Goal: Information Seeking & Learning: Find specific fact

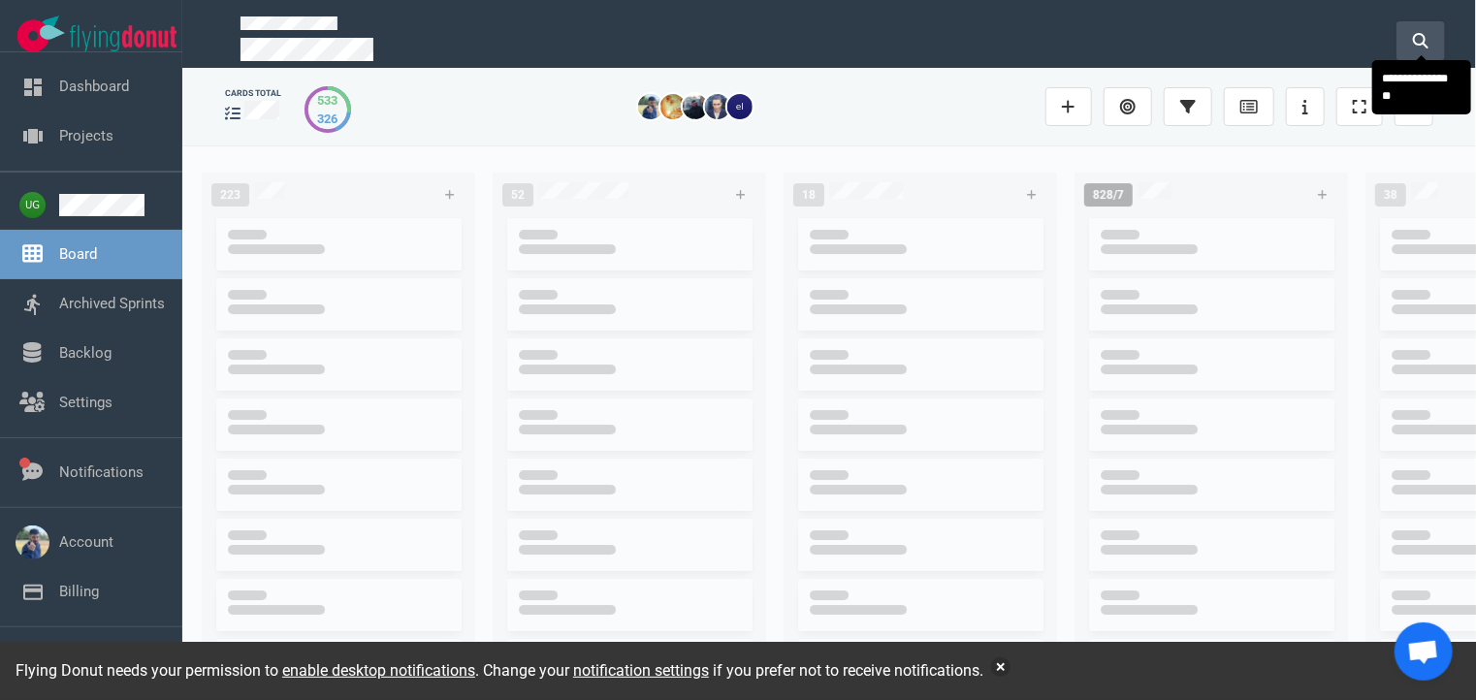
click at [1420, 40] on icon at bounding box center [1421, 41] width 16 height 16
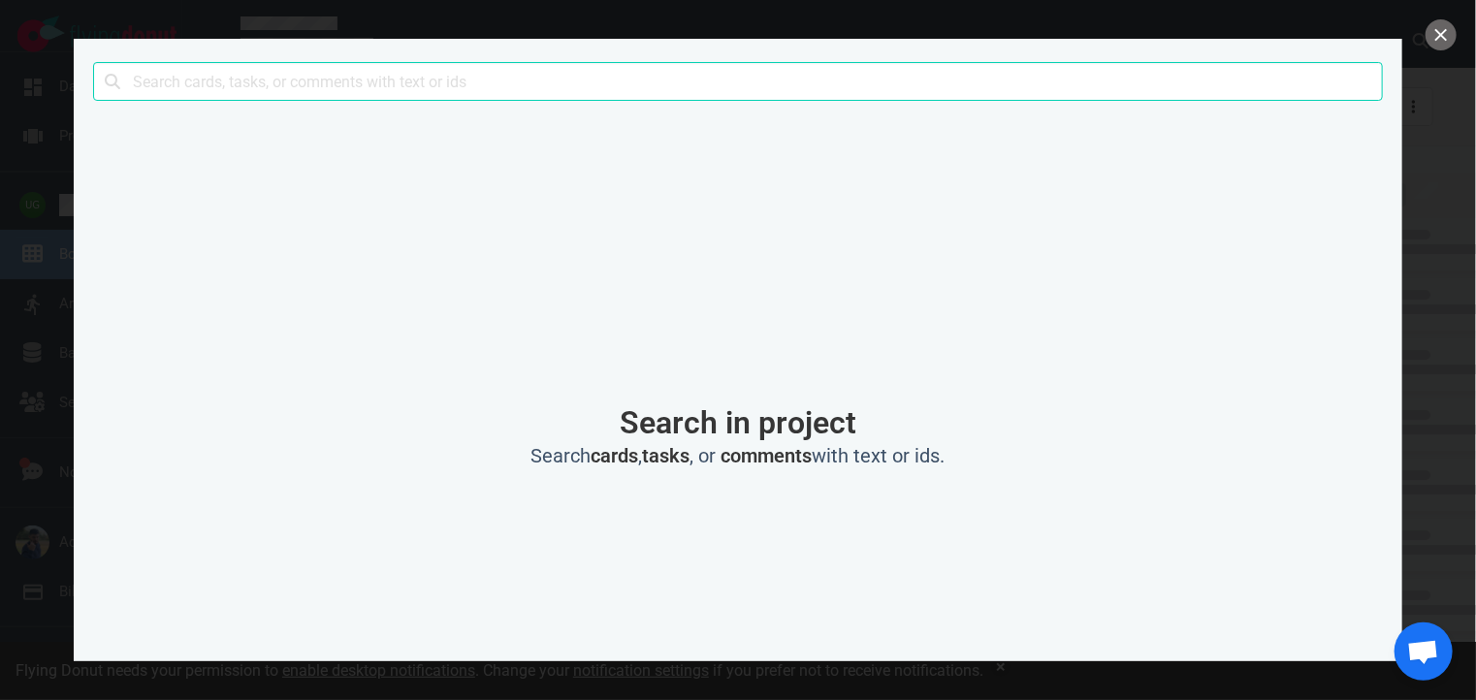
click at [956, 79] on input "text" at bounding box center [738, 81] width 1290 height 39
type input "cname"
click button "Search" at bounding box center [0, 0] width 0 height 0
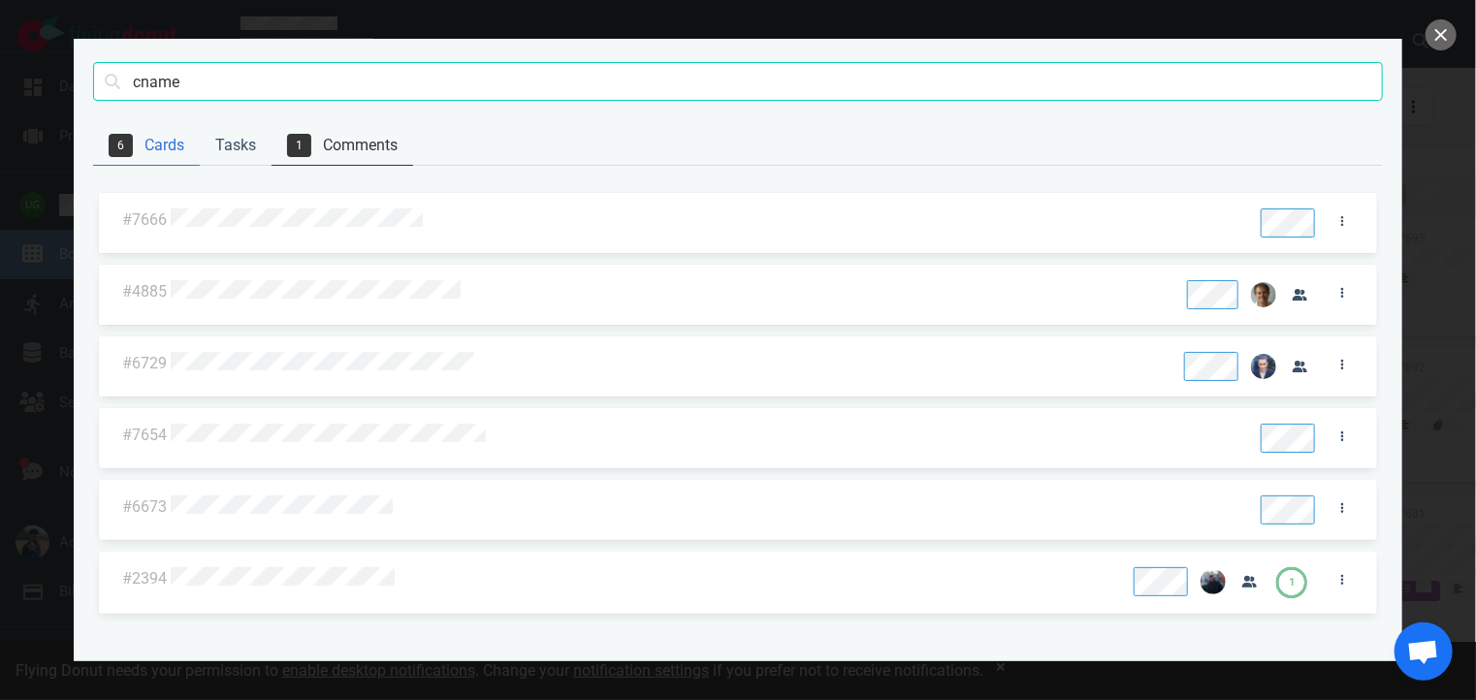
click at [359, 141] on link "1 Comments" at bounding box center [343, 146] width 142 height 40
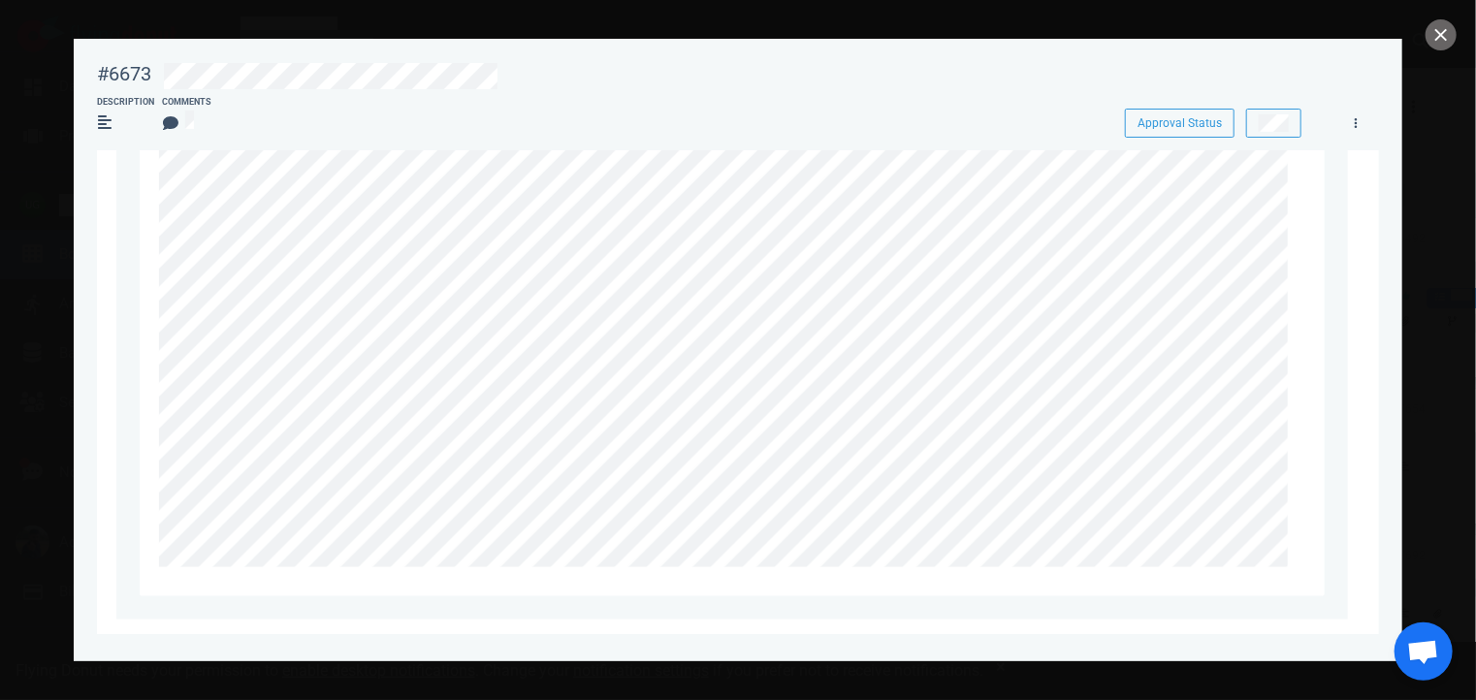
scroll to position [1100, 0]
click at [1442, 36] on button "close" at bounding box center [1441, 34] width 31 height 31
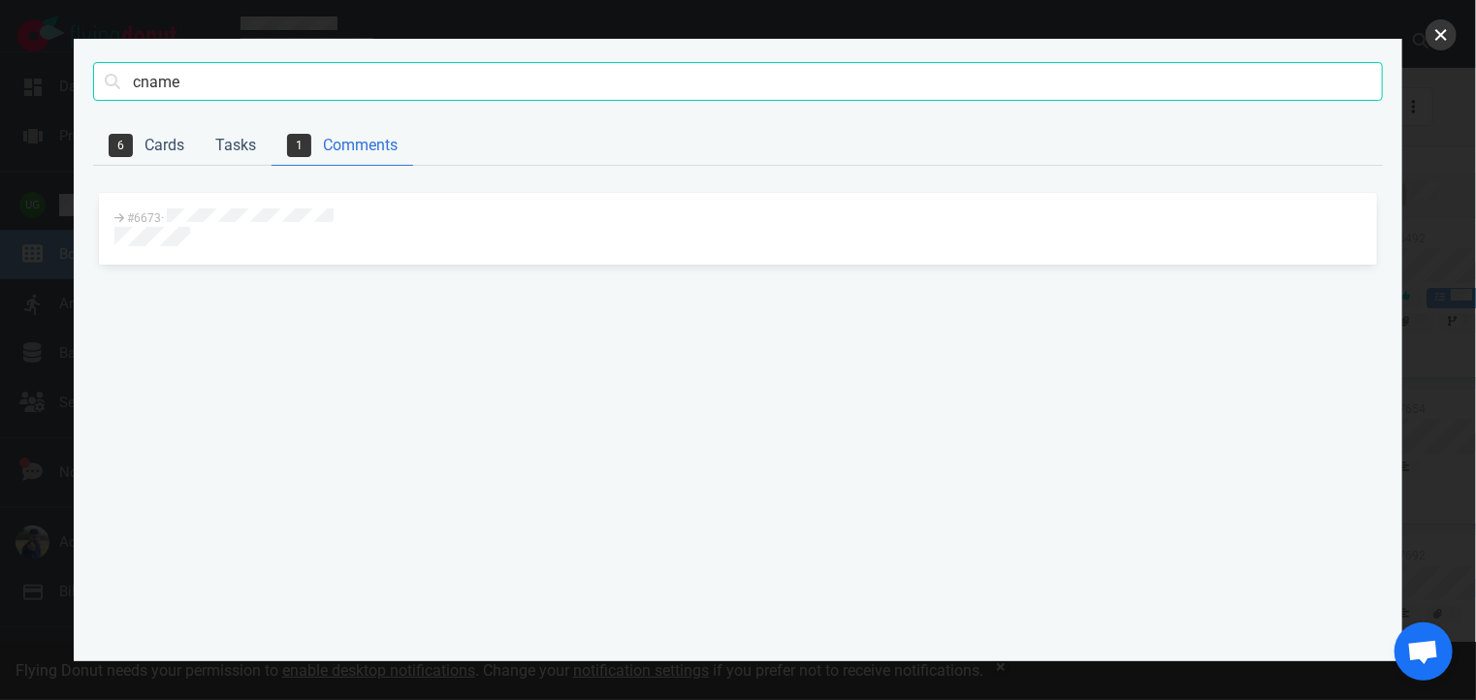
click at [1434, 39] on button "close" at bounding box center [1441, 34] width 31 height 31
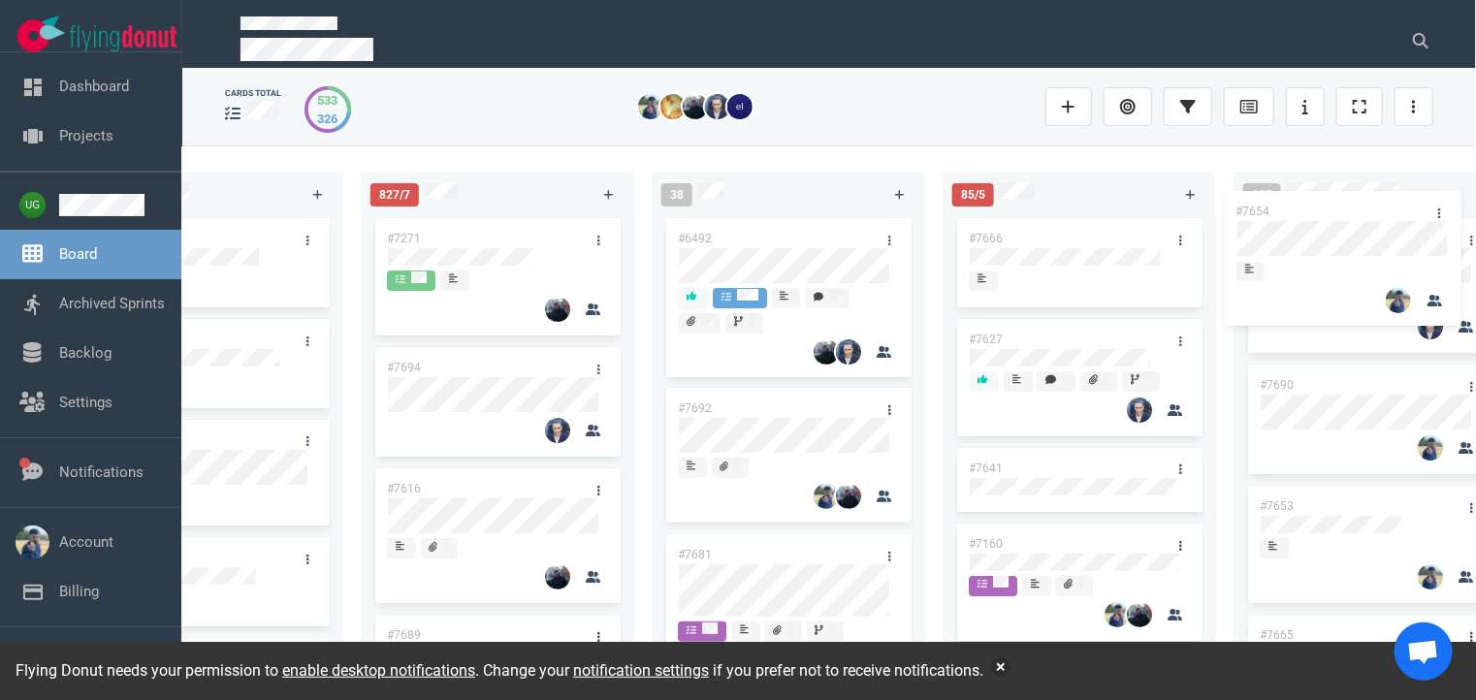
scroll to position [0, 1031]
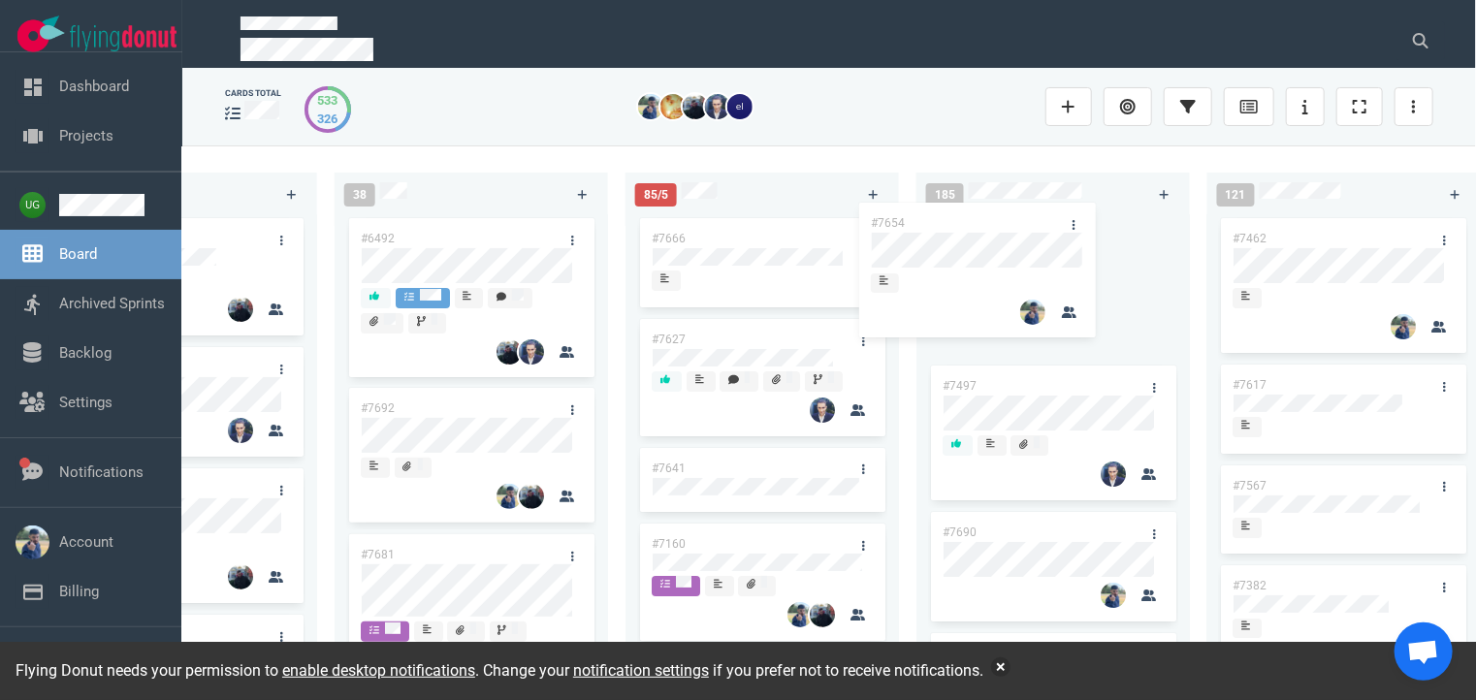
drag, startPoint x: 853, startPoint y: 416, endPoint x: 1098, endPoint y: 230, distance: 308.1
click at [1098, 230] on div "223 #7646 #7563 #1948 #1674 #1617 #1660 #362 #4673 52 #7696 #7633 #7625 #7602 #…" at bounding box center [829, 423] width 1294 height 554
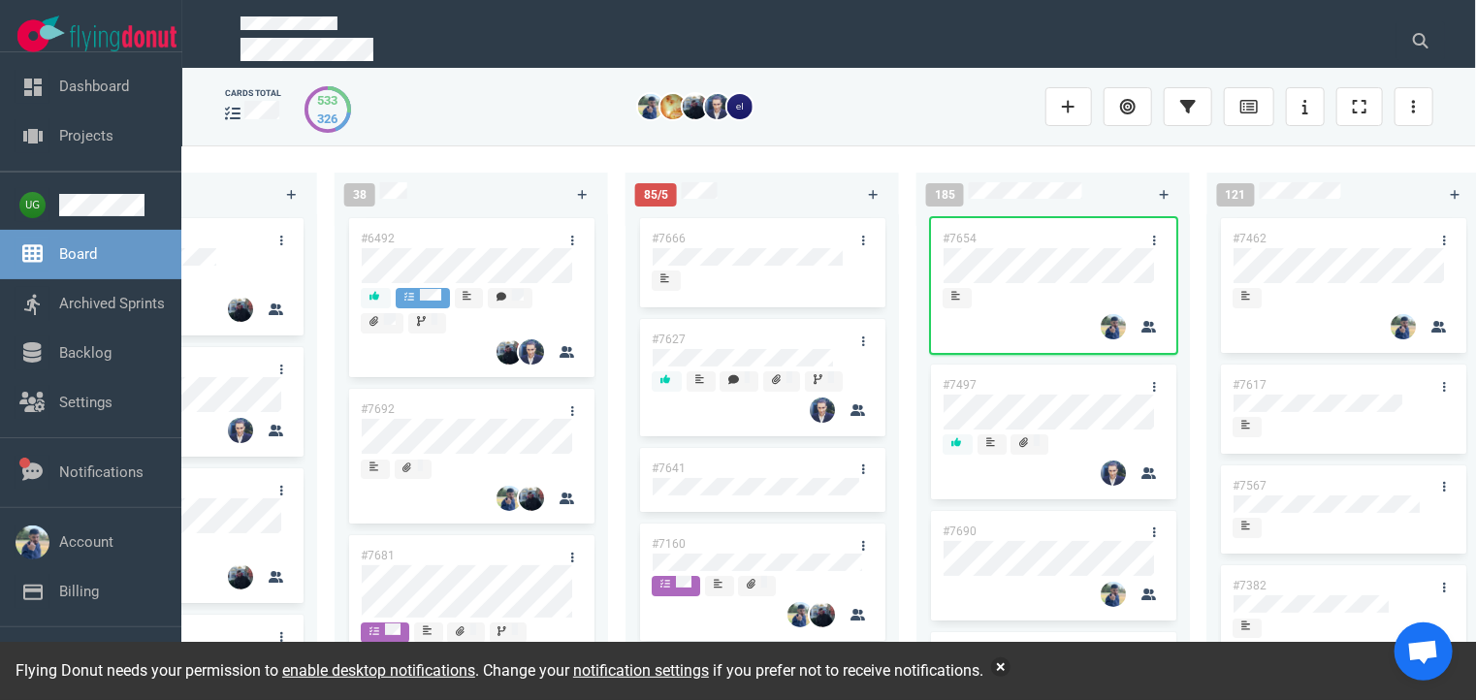
click at [816, 156] on div "223 #7646 #7563 #1948 #1674 #1617 #1660 #362 #4673 52 #7696 #7633 #7625 #7602 #…" at bounding box center [829, 423] width 1294 height 554
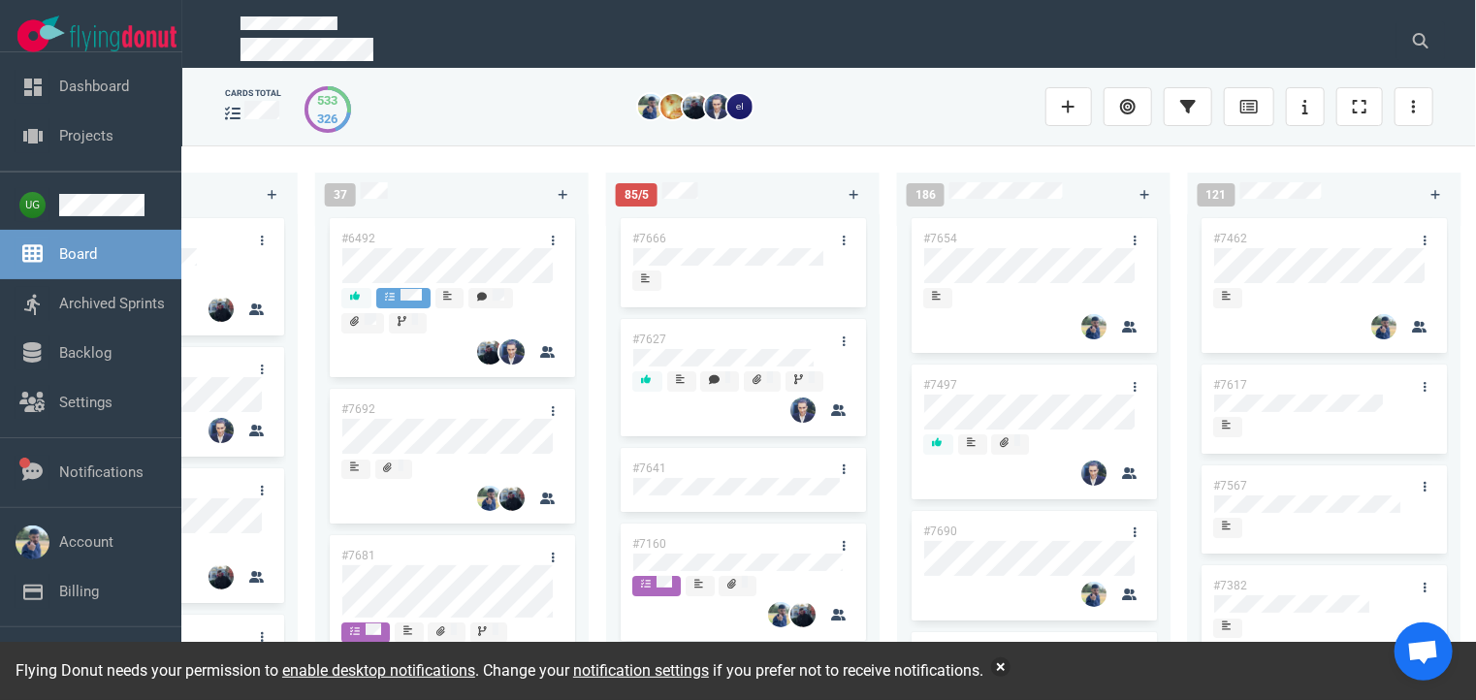
scroll to position [0, 1051]
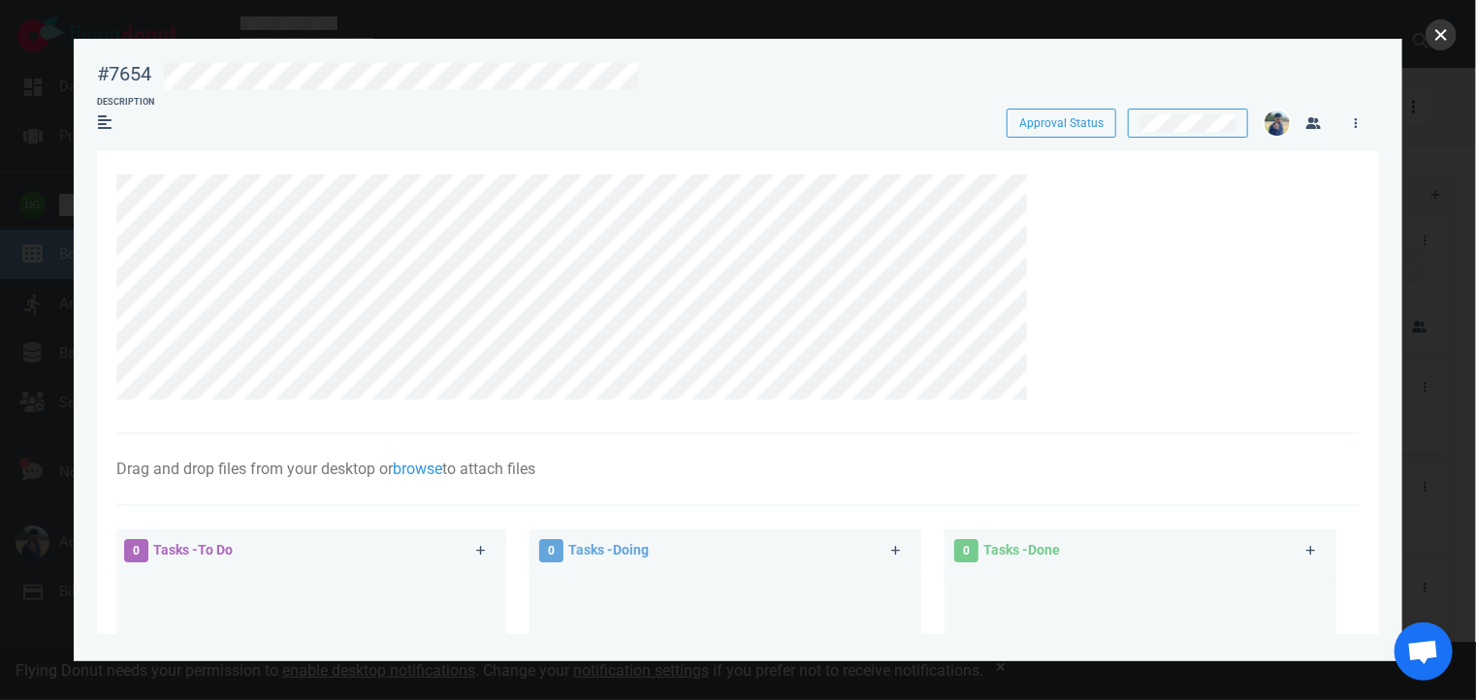
click at [1431, 35] on button "close" at bounding box center [1441, 34] width 31 height 31
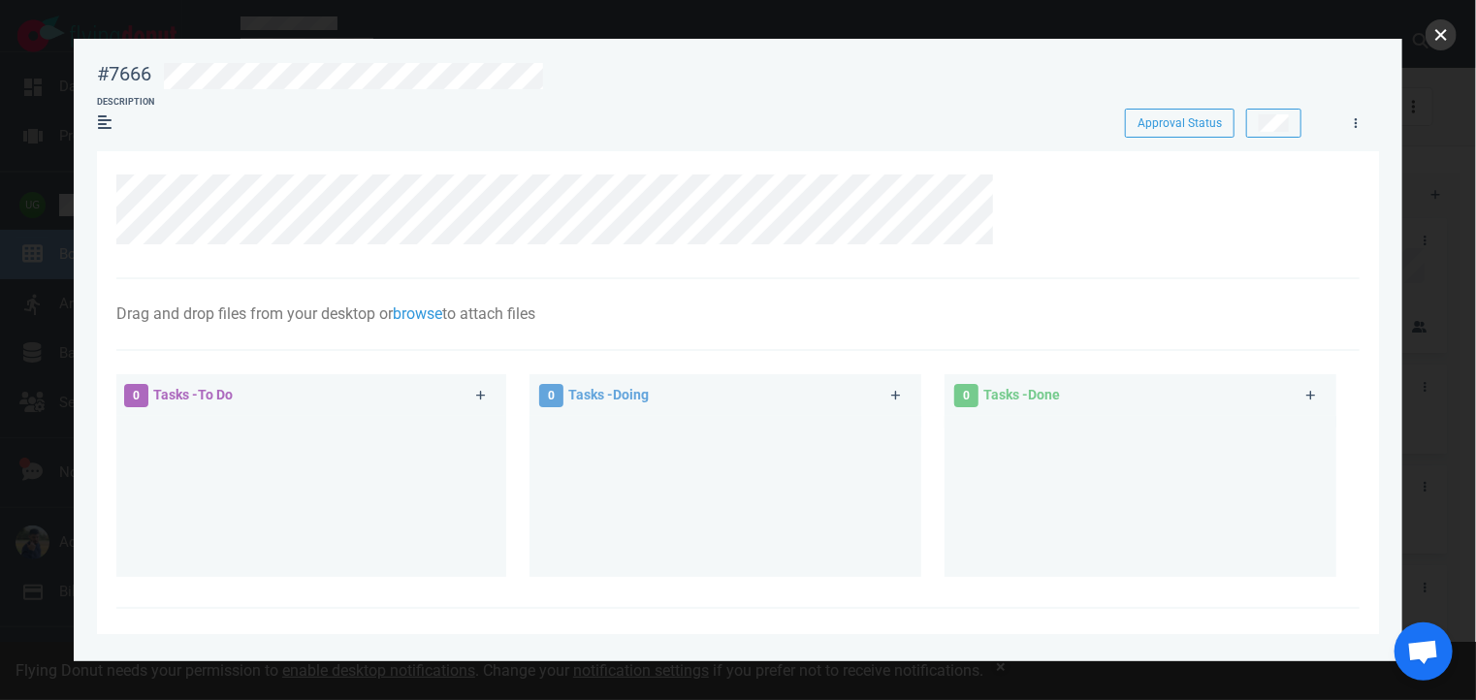
click at [1440, 37] on button "close" at bounding box center [1441, 34] width 31 height 31
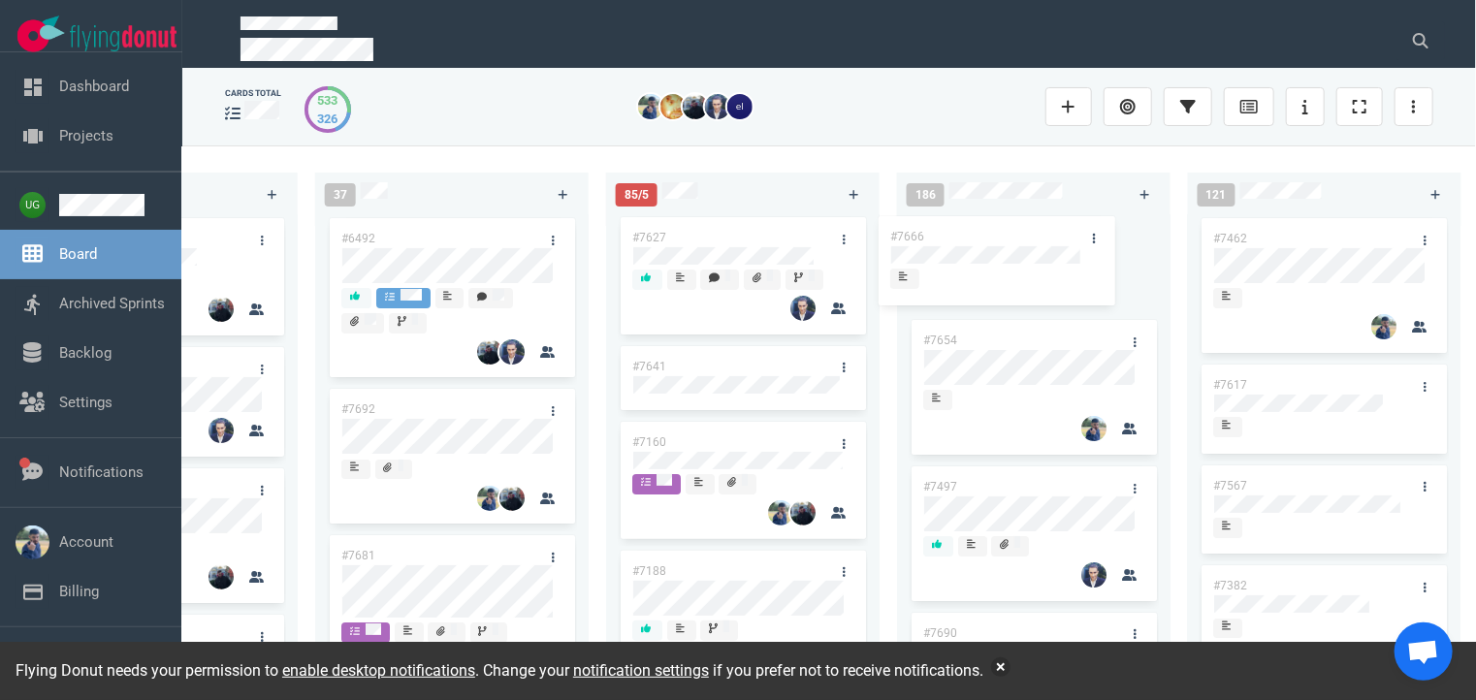
drag, startPoint x: 737, startPoint y: 231, endPoint x: 1005, endPoint y: 234, distance: 267.8
click at [1005, 234] on div "223 #7646 #7563 #1948 #1674 #1617 #1660 #362 #4673 52 #7696 #7633 #7625 #7602 #…" at bounding box center [829, 423] width 1294 height 554
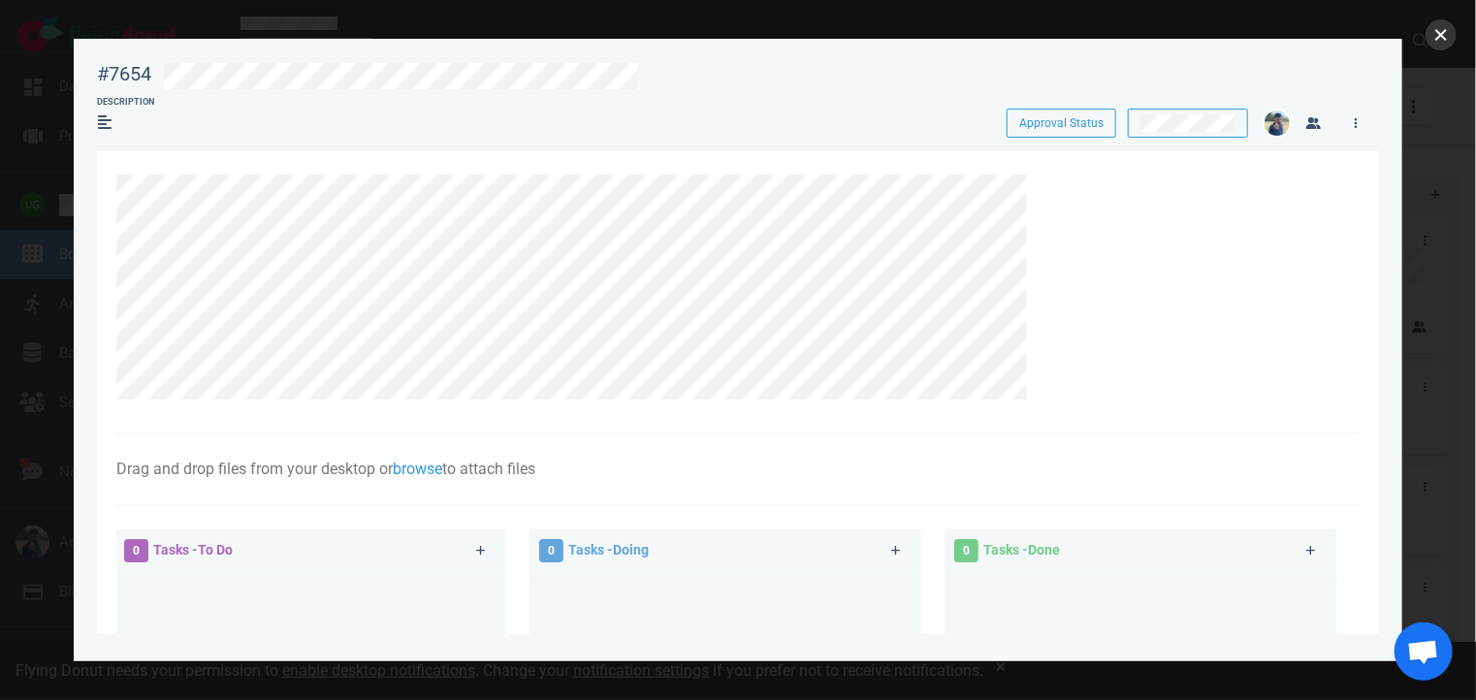
click at [1441, 31] on button "close" at bounding box center [1441, 34] width 31 height 31
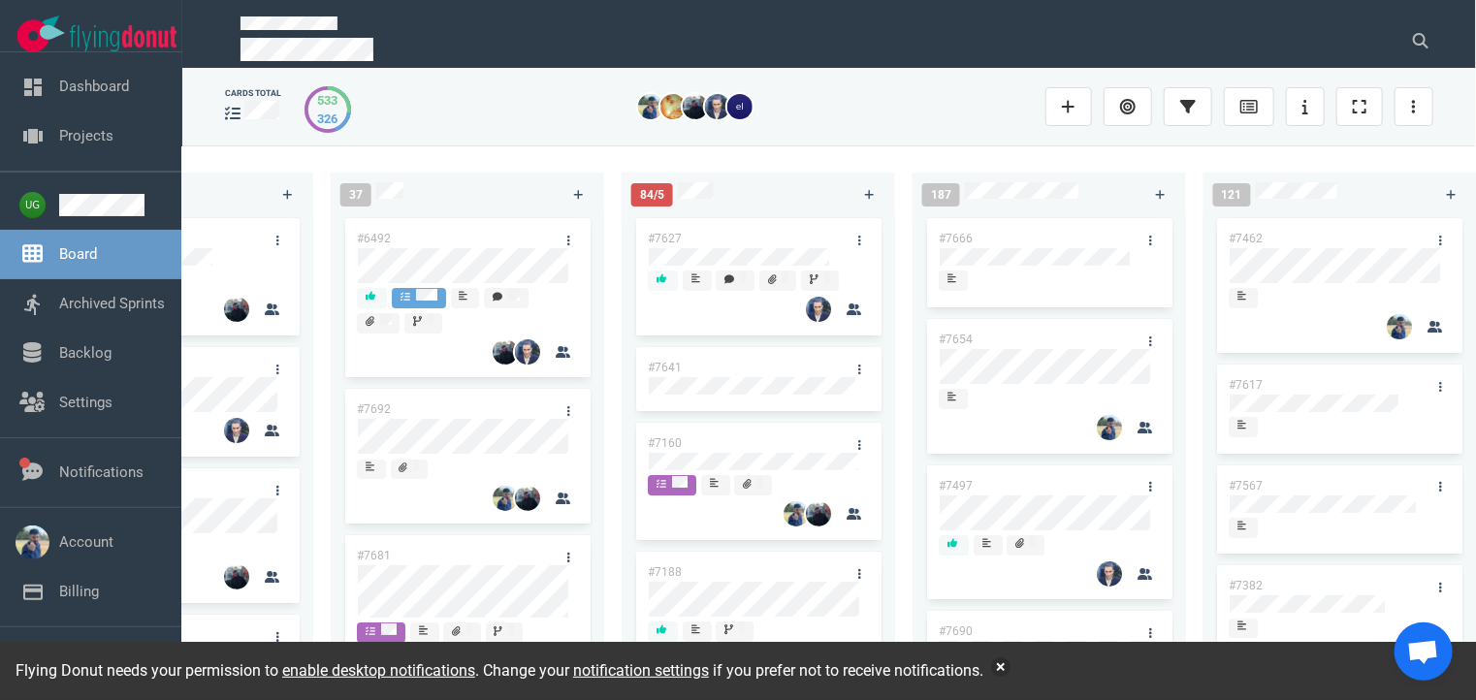
scroll to position [0, 1161]
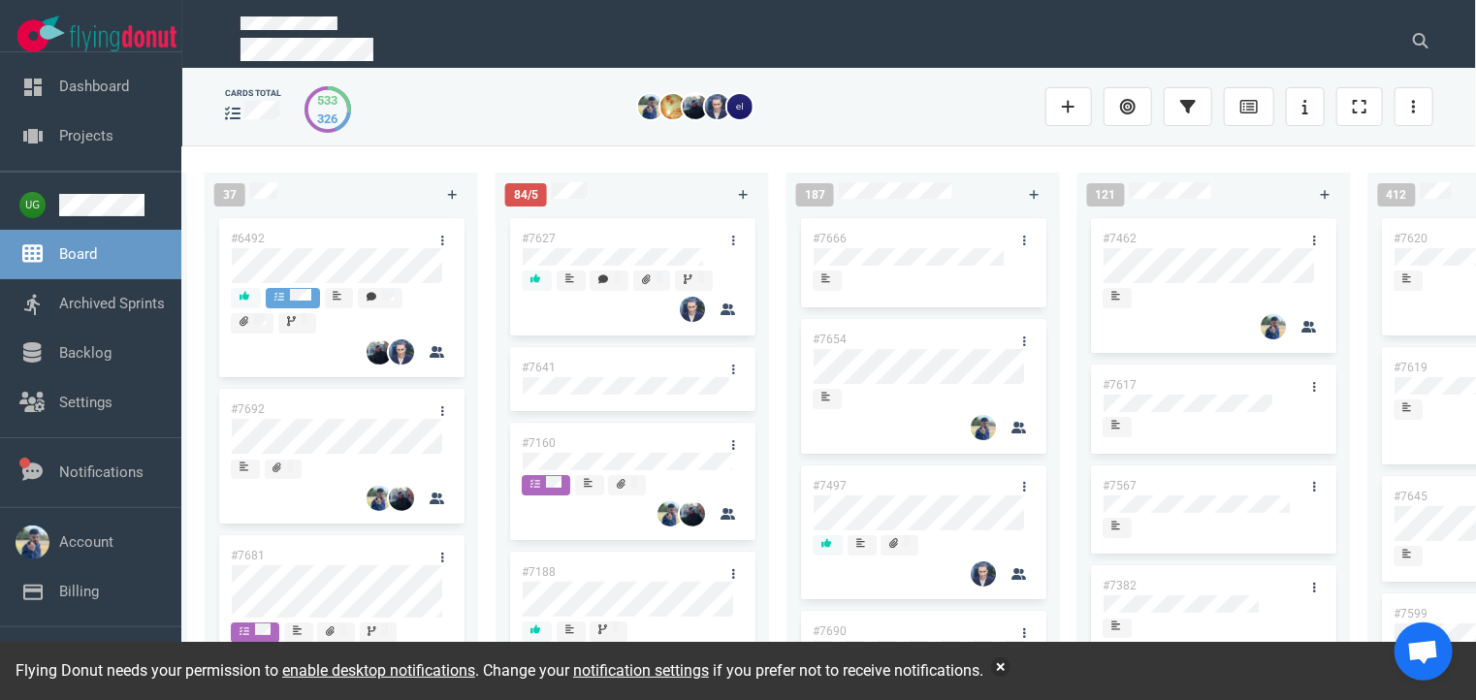
drag, startPoint x: 1079, startPoint y: 27, endPoint x: 997, endPoint y: 61, distance: 88.3
